Goal: Task Accomplishment & Management: Manage account settings

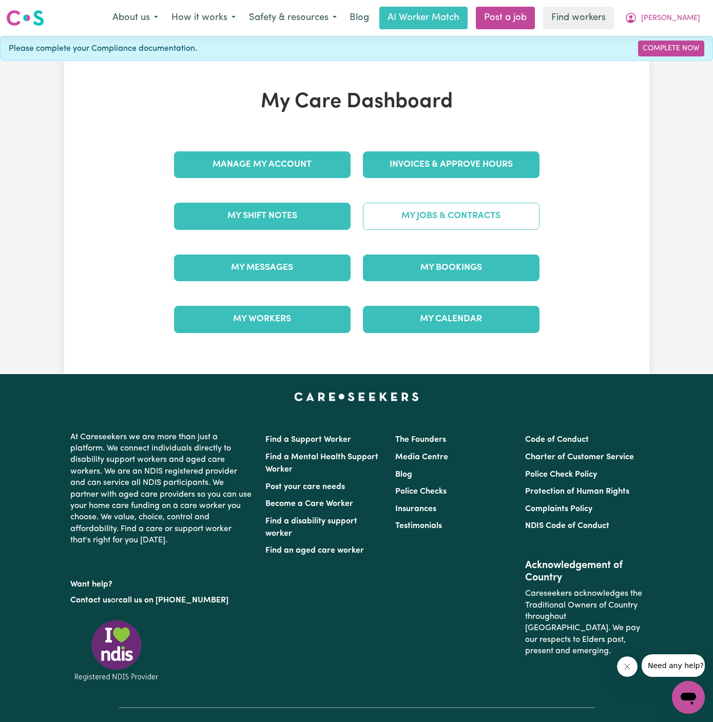
click at [499, 216] on link "My Jobs & Contracts" at bounding box center [451, 216] width 177 height 27
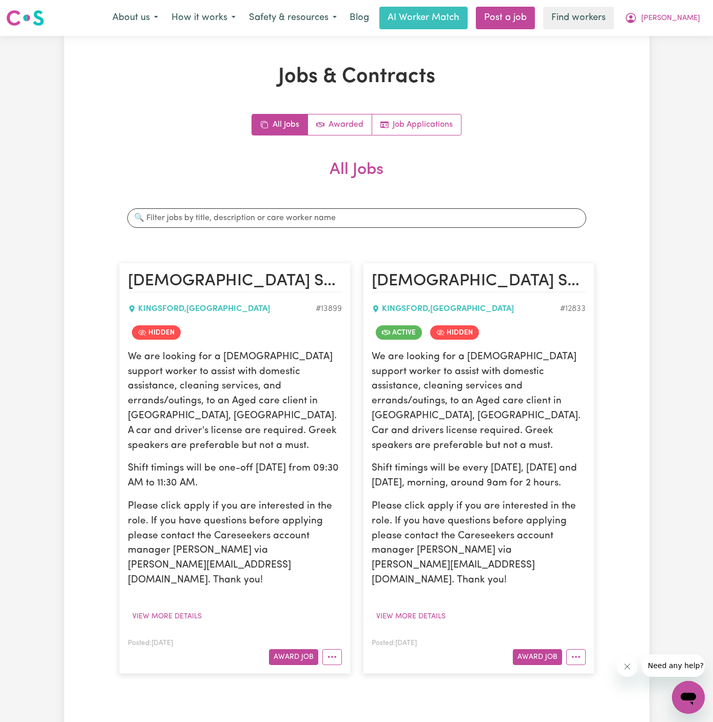
click at [177, 596] on article "[DEMOGRAPHIC_DATA] Support Worker Needed ONE OFF [DATE] In [GEOGRAPHIC_DATA], […" at bounding box center [235, 468] width 232 height 411
click at [673, 20] on span "[PERSON_NAME]" at bounding box center [670, 18] width 59 height 11
click at [677, 42] on link "My Dashboard" at bounding box center [665, 40] width 81 height 20
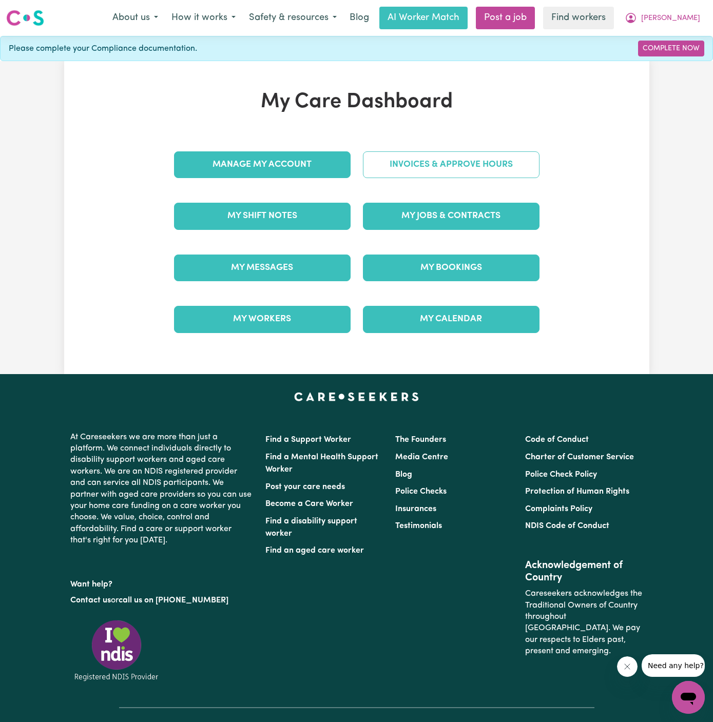
click at [441, 163] on link "Invoices & Approve Hours" at bounding box center [451, 164] width 177 height 27
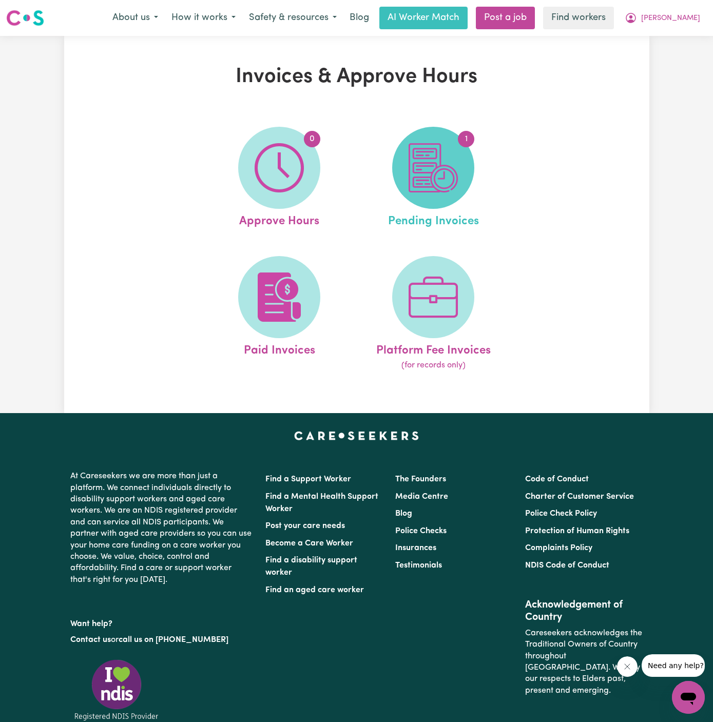
click at [433, 167] on img at bounding box center [433, 167] width 49 height 49
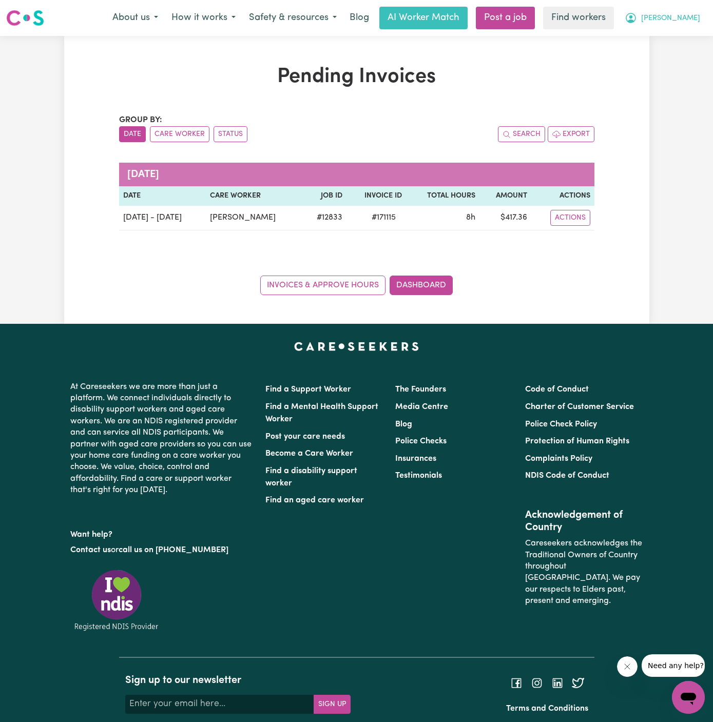
click at [679, 19] on span "[PERSON_NAME]" at bounding box center [670, 18] width 59 height 11
click at [679, 34] on link "My Dashboard" at bounding box center [665, 40] width 81 height 20
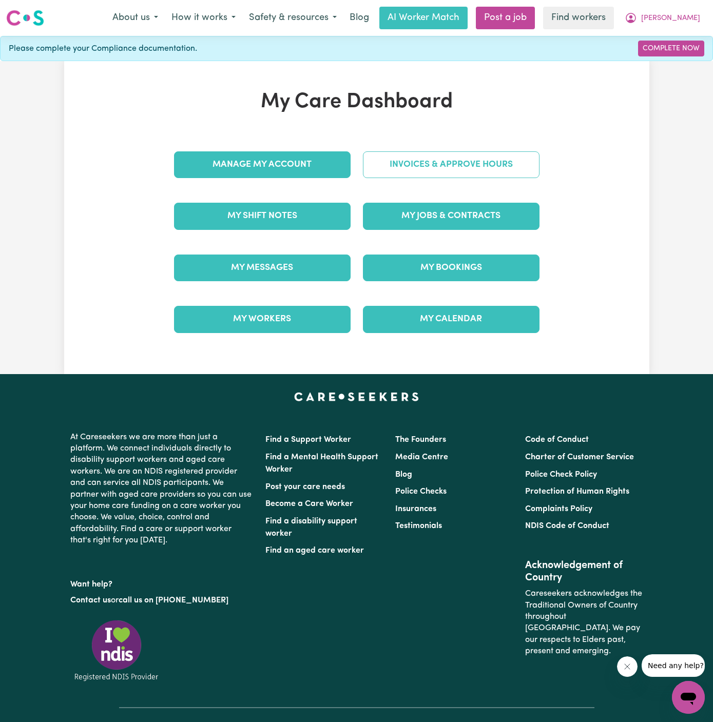
click at [423, 162] on link "Invoices & Approve Hours" at bounding box center [451, 164] width 177 height 27
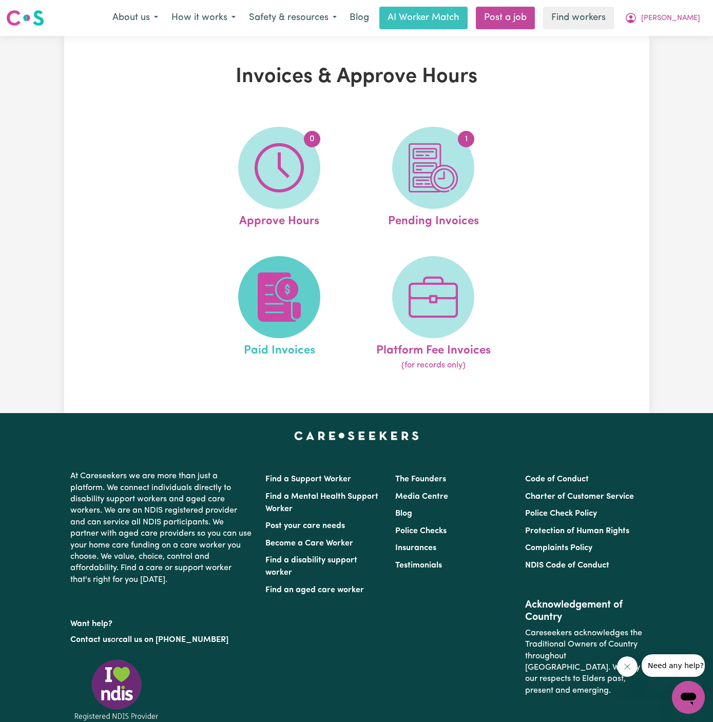
click at [307, 276] on span at bounding box center [279, 297] width 82 height 82
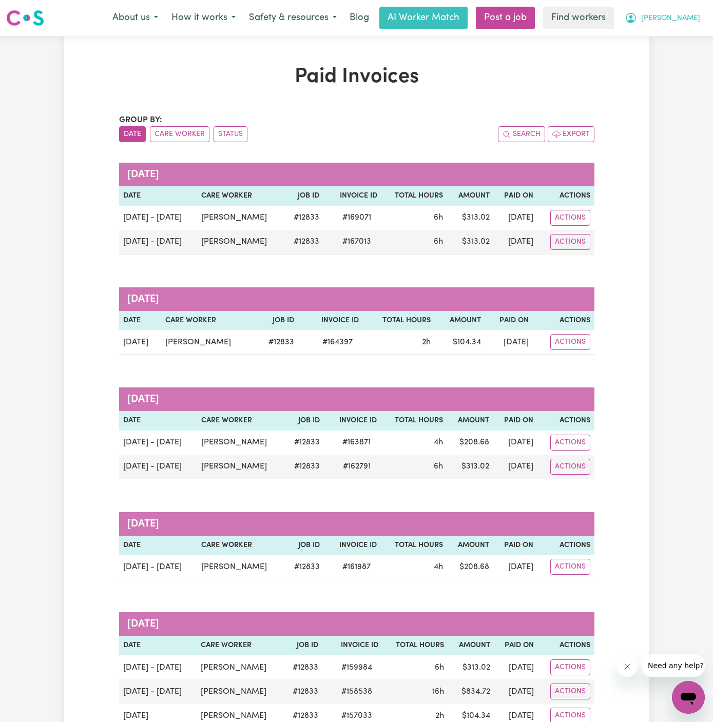
click at [684, 18] on span "[PERSON_NAME]" at bounding box center [670, 18] width 59 height 11
click at [684, 37] on link "My Dashboard" at bounding box center [665, 40] width 81 height 20
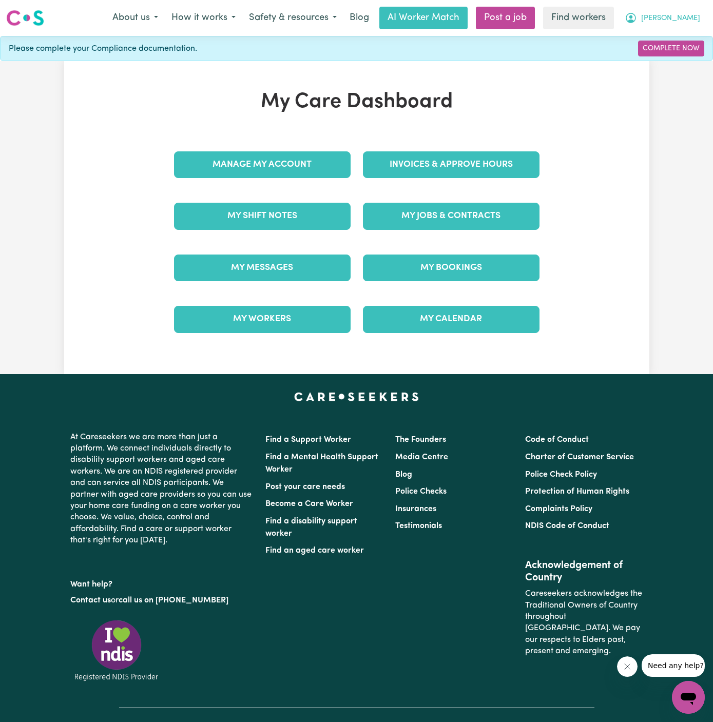
click at [685, 20] on span "[PERSON_NAME]" at bounding box center [670, 18] width 59 height 11
click at [685, 55] on link "Logout" at bounding box center [665, 59] width 81 height 20
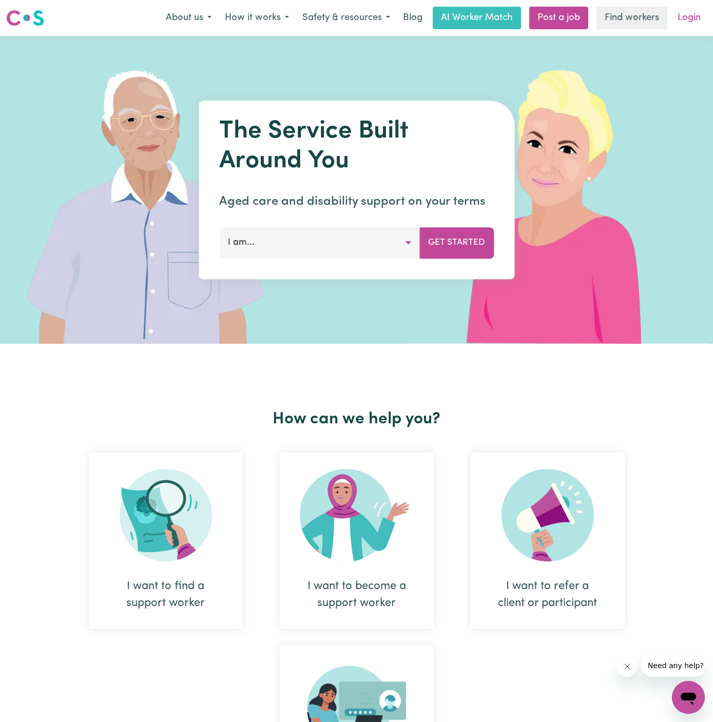
click at [685, 23] on link "Login" at bounding box center [689, 18] width 35 height 23
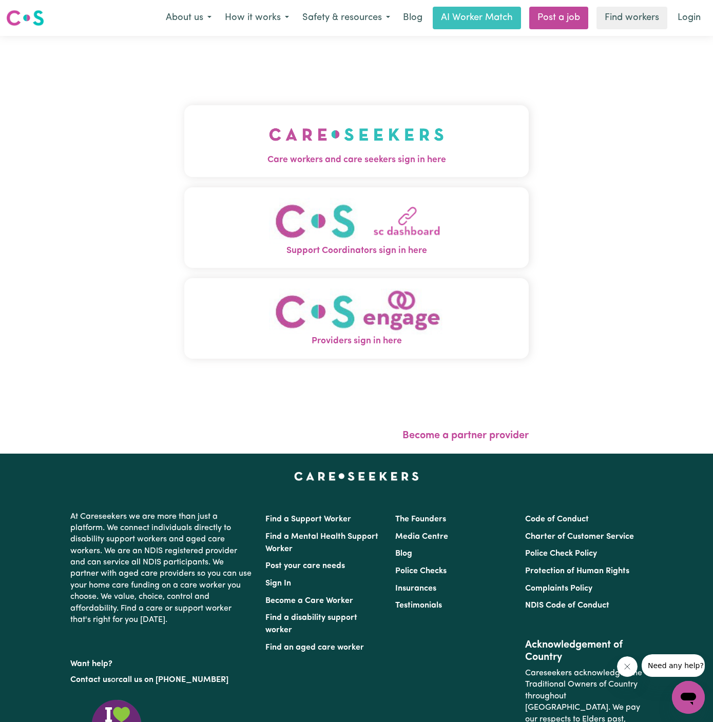
click at [345, 103] on div "Care workers and care seekers sign in here Support Coordinators sign in here Pr…" at bounding box center [356, 236] width 345 height 361
click at [370, 136] on img "Care workers and care seekers sign in here" at bounding box center [356, 135] width 175 height 38
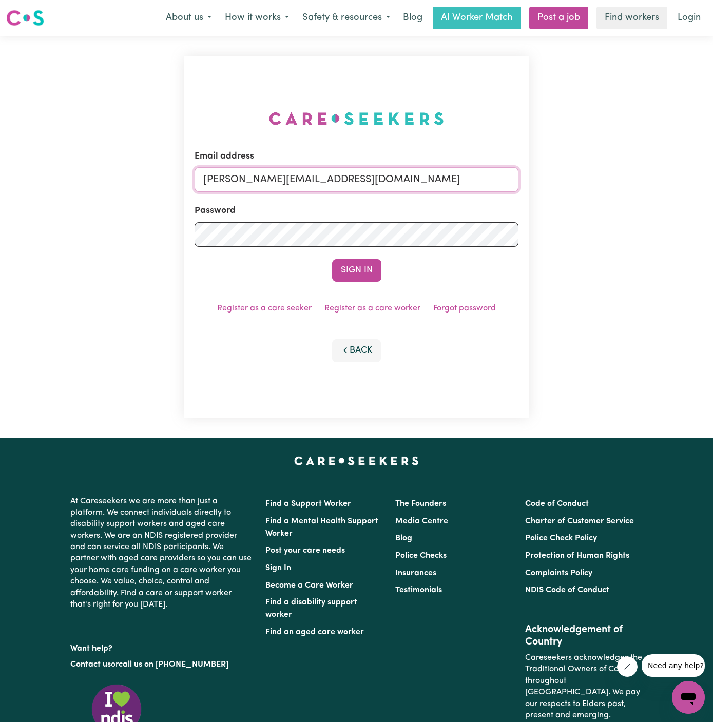
click at [292, 182] on input "[PERSON_NAME][EMAIL_ADDRESS][DOMAIN_NAME]" at bounding box center [357, 179] width 324 height 25
drag, startPoint x: 253, startPoint y: 176, endPoint x: 676, endPoint y: 178, distance: 423.1
click at [676, 178] on div "Email address [EMAIL_ADDRESS][DOMAIN_NAME] Password Sign In Register as a care …" at bounding box center [356, 237] width 713 height 403
click at [285, 183] on input "[EMAIL_ADDRESS][DOMAIN_NAME]" at bounding box center [357, 179] width 324 height 25
drag, startPoint x: 255, startPoint y: 181, endPoint x: 501, endPoint y: 171, distance: 245.6
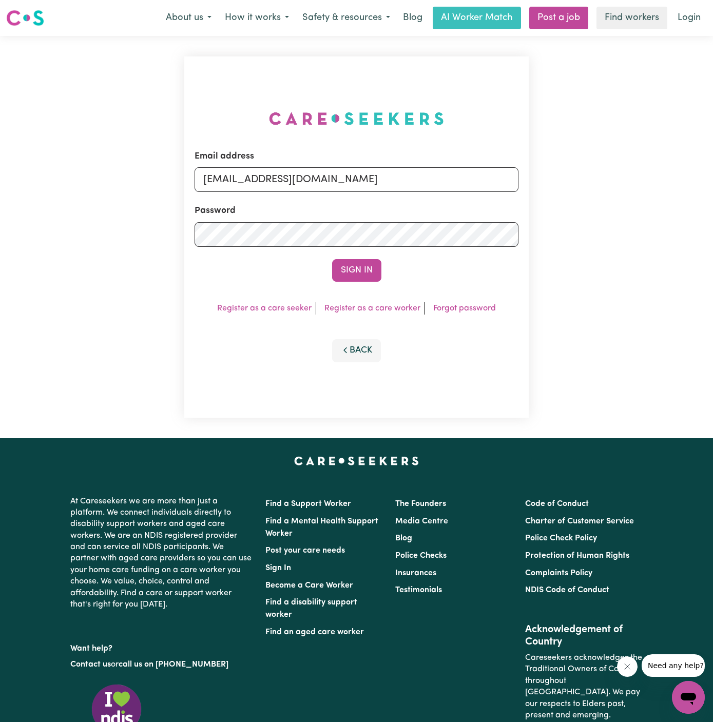
click at [501, 171] on input "[EMAIL_ADDRESS][DOMAIN_NAME]" at bounding box center [357, 179] width 324 height 25
click at [332, 259] on button "Sign In" at bounding box center [356, 270] width 49 height 23
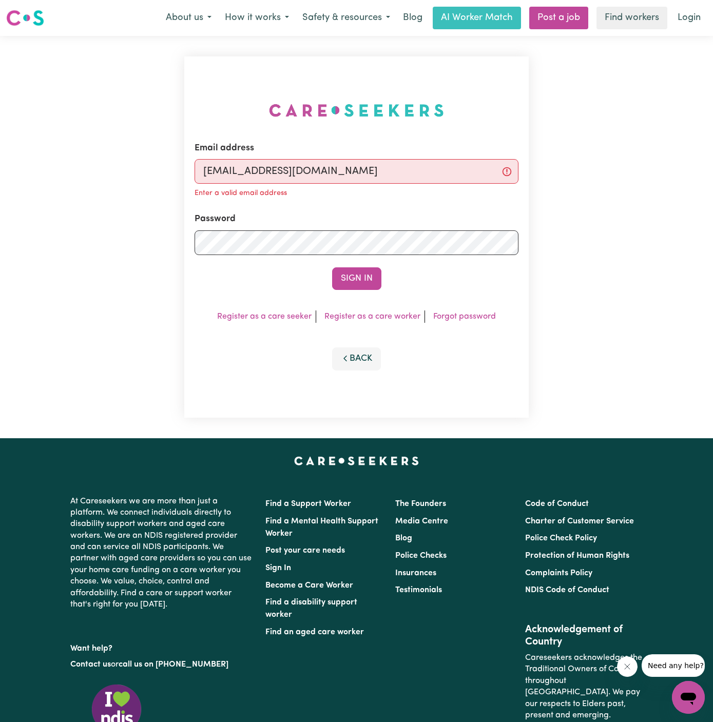
click at [254, 178] on input "[EMAIL_ADDRESS][DOMAIN_NAME]" at bounding box center [357, 171] width 324 height 25
drag, startPoint x: 255, startPoint y: 171, endPoint x: 533, endPoint y: 161, distance: 278.5
click at [533, 161] on div "Email address [EMAIL_ADDRESS][DOMAIN_NAME] Enter a valid email address Password…" at bounding box center [356, 237] width 357 height 403
click at [332, 268] on button "Sign In" at bounding box center [356, 279] width 49 height 23
click at [294, 161] on input "[EMAIL_ADDRESS][DOMAIN_NAME]" at bounding box center [357, 171] width 324 height 25
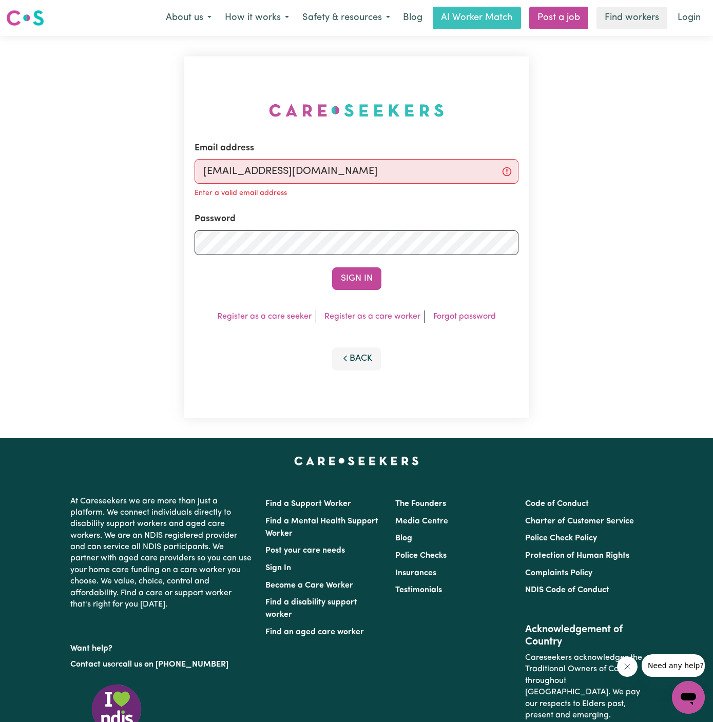
drag, startPoint x: 255, startPoint y: 171, endPoint x: 511, endPoint y: 165, distance: 255.8
click at [511, 165] on input "[EMAIL_ADDRESS][DOMAIN_NAME]" at bounding box center [357, 171] width 324 height 25
type input "superuser~[EMAIL_ADDRESS][DOMAIN_NAME]"
click at [332, 268] on button "Sign In" at bounding box center [356, 279] width 49 height 23
